Goal: Task Accomplishment & Management: Complete application form

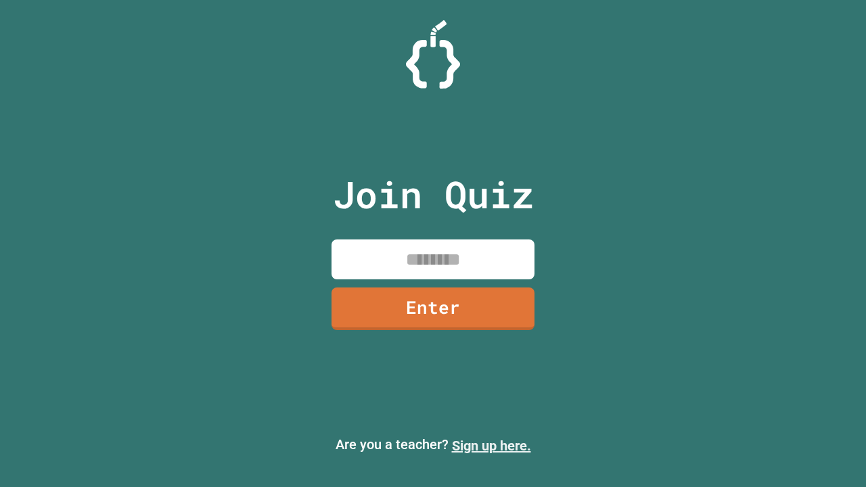
click at [491, 446] on link "Sign up here." at bounding box center [491, 446] width 79 height 16
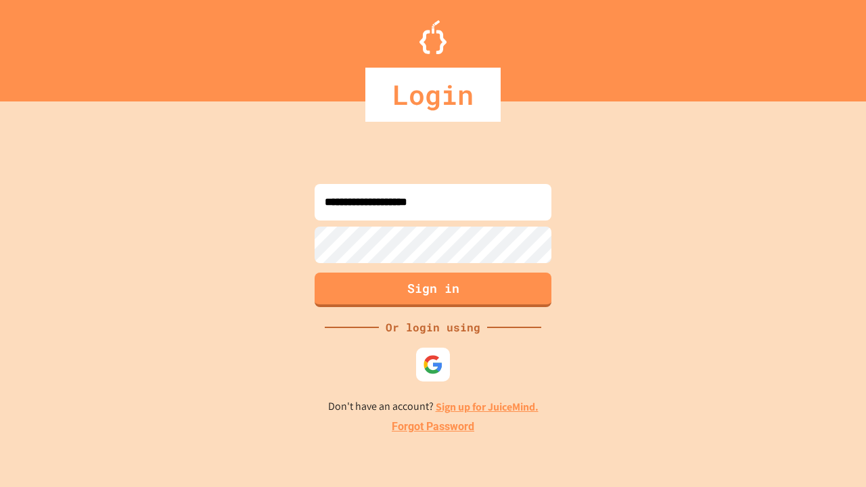
type input "**********"
